Goal: Find specific page/section: Find specific page/section

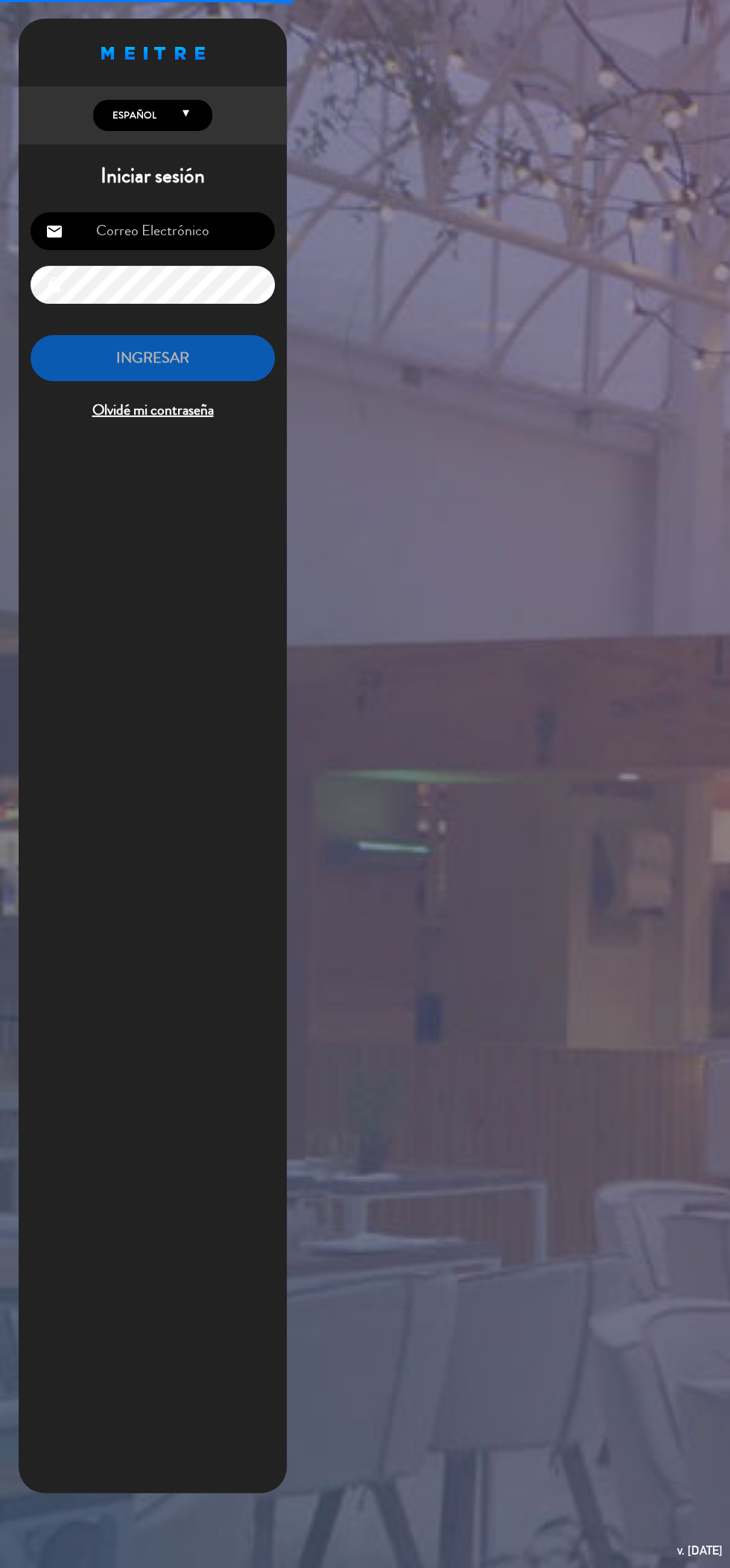
click at [92, 213] on input "email" at bounding box center [152, 231] width 245 height 38
type input "[EMAIL_ADDRESS][DOMAIN_NAME]"
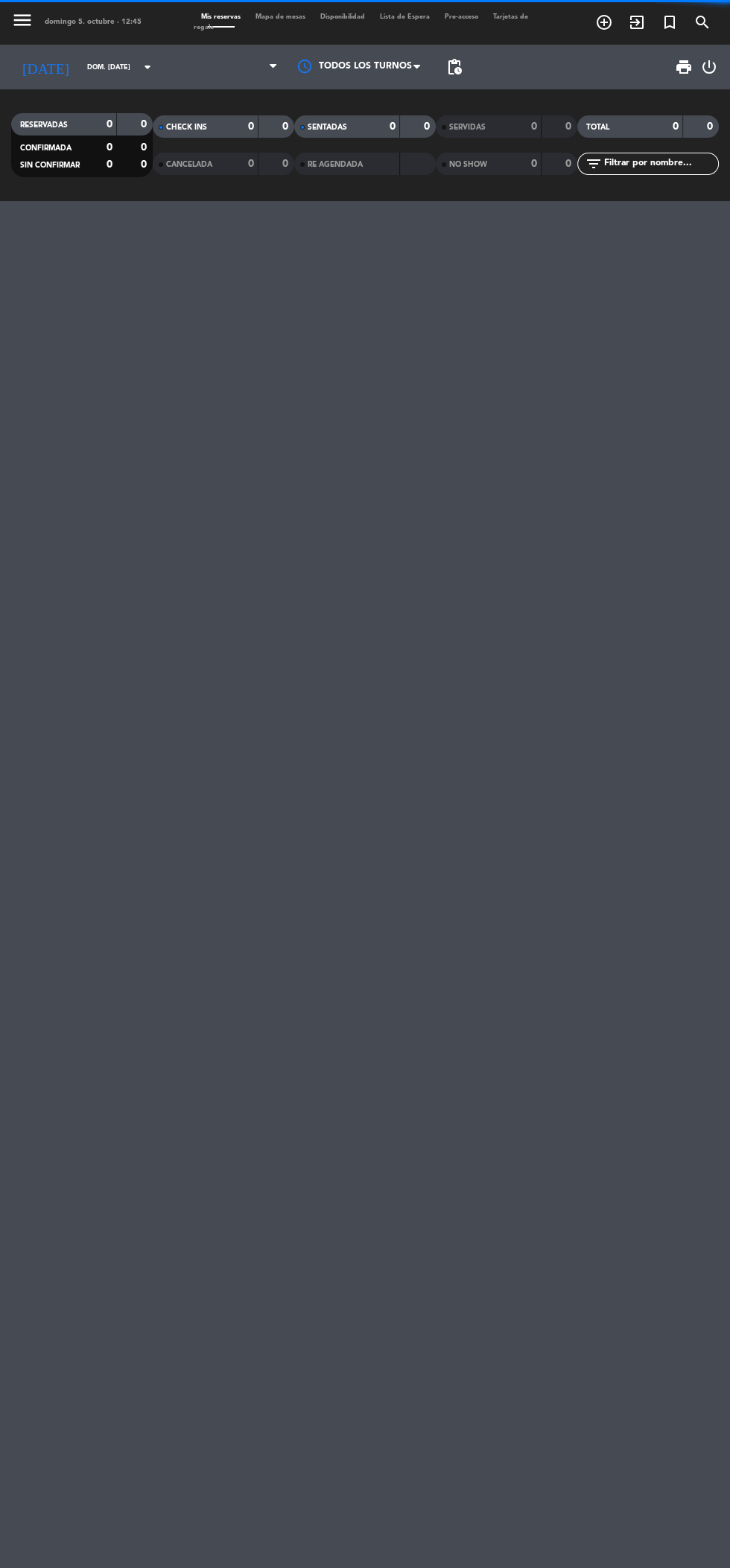
click at [111, 351] on div "menu [PERSON_NAME] 5. octubre - 12:45 Mis reservas Mapa de mesas Disponibilidad…" at bounding box center [365, 784] width 730 height 1568
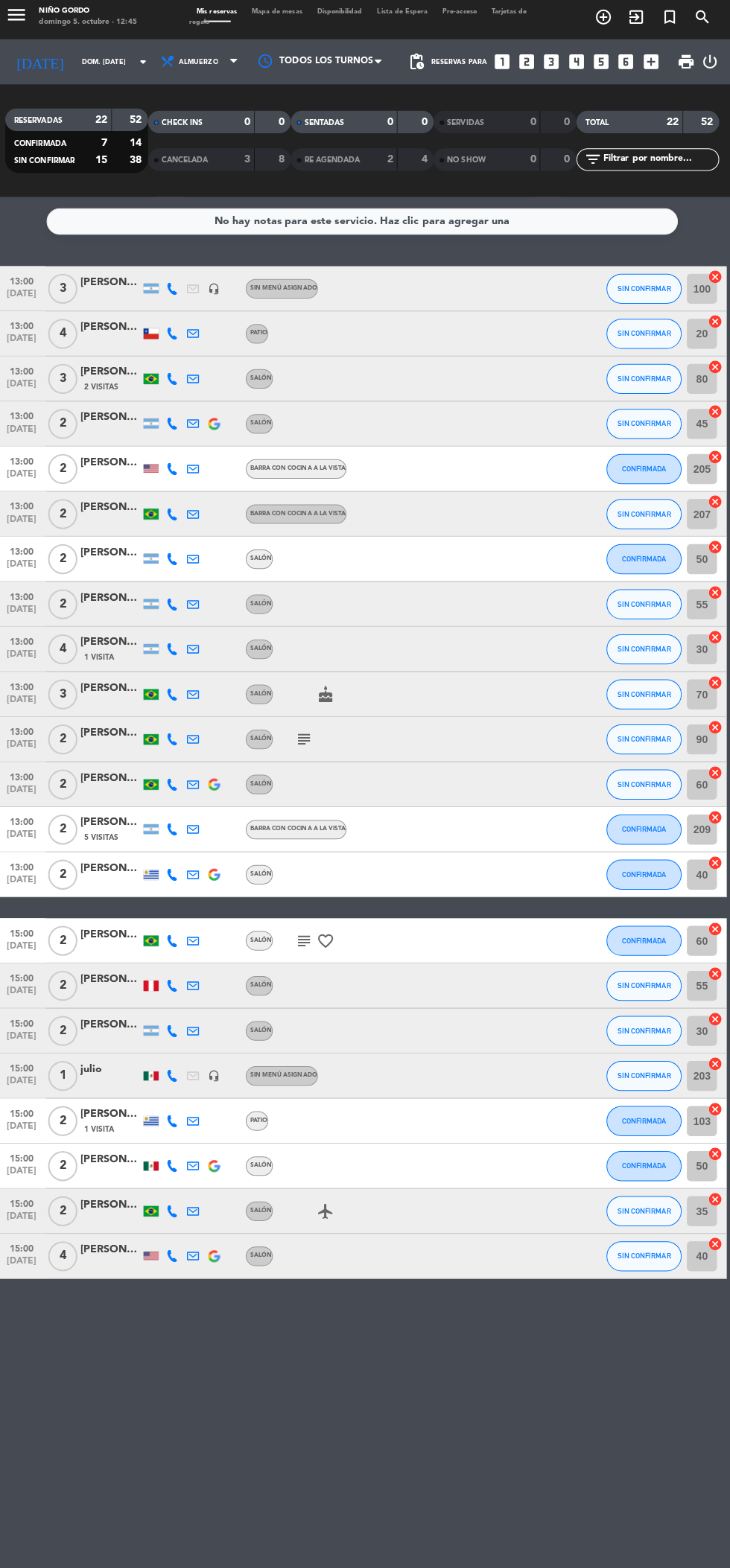
click at [280, 14] on span "Mapa de mesas" at bounding box center [281, 17] width 65 height 7
